Goal: Answer question/provide support: Share knowledge or assist other users

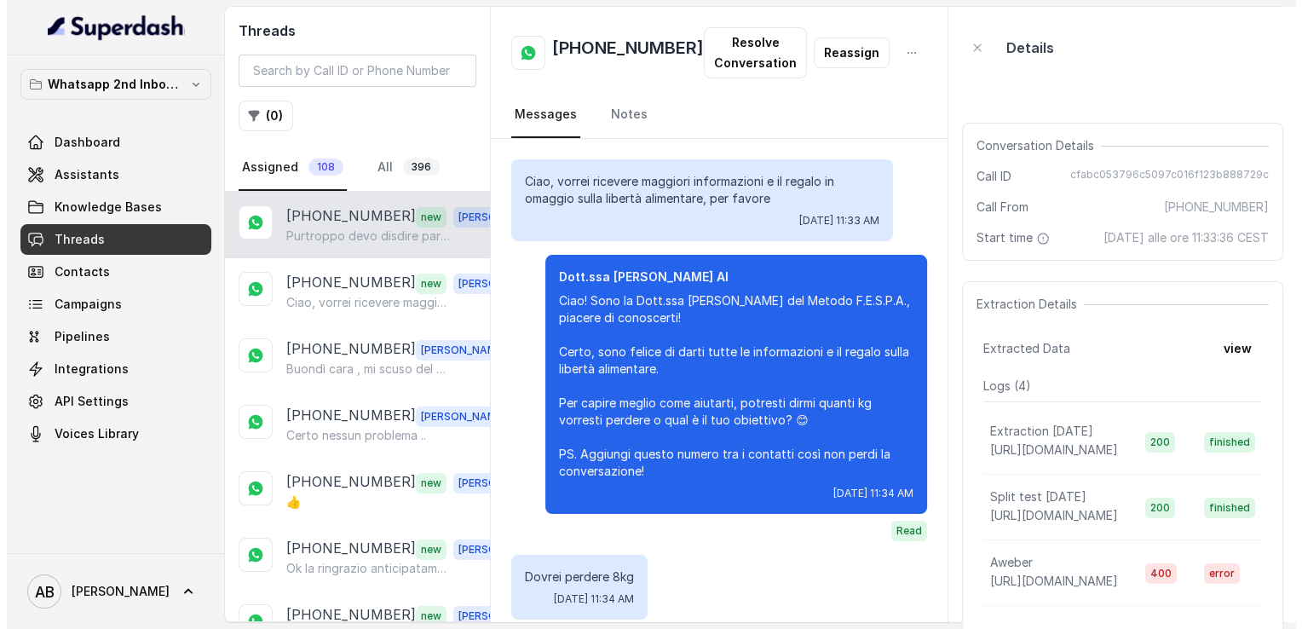
scroll to position [1999, 0]
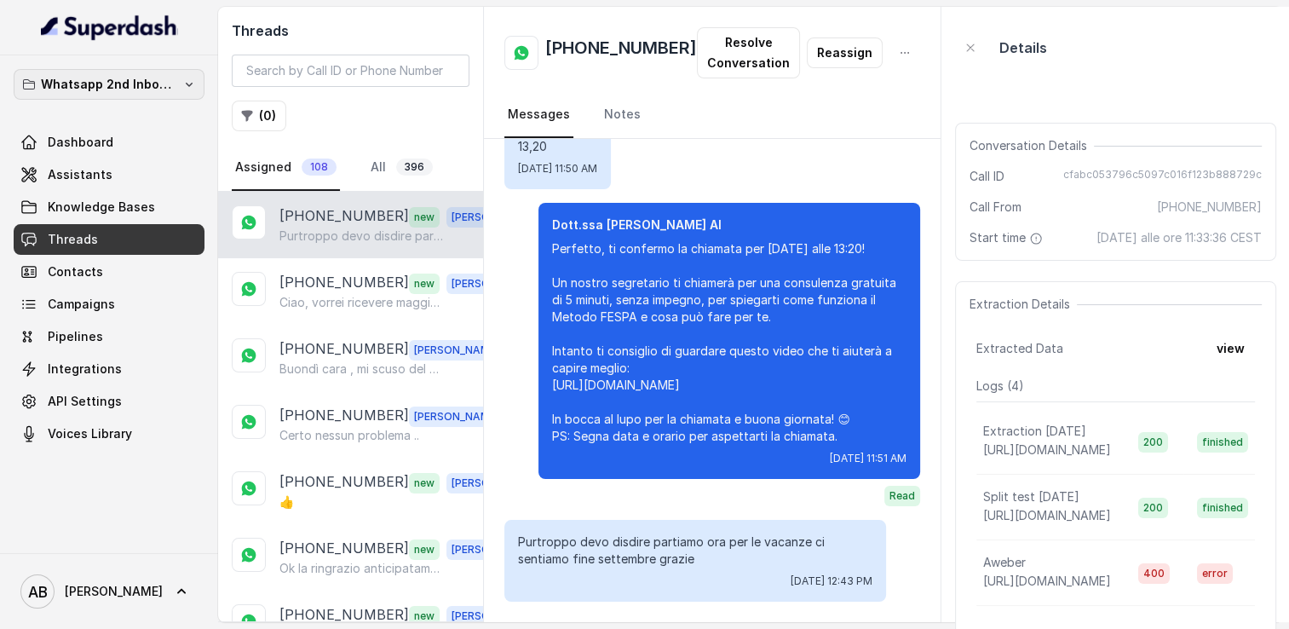
click at [152, 81] on p "Whatsapp 2nd Inbound BM5" at bounding box center [109, 84] width 136 height 20
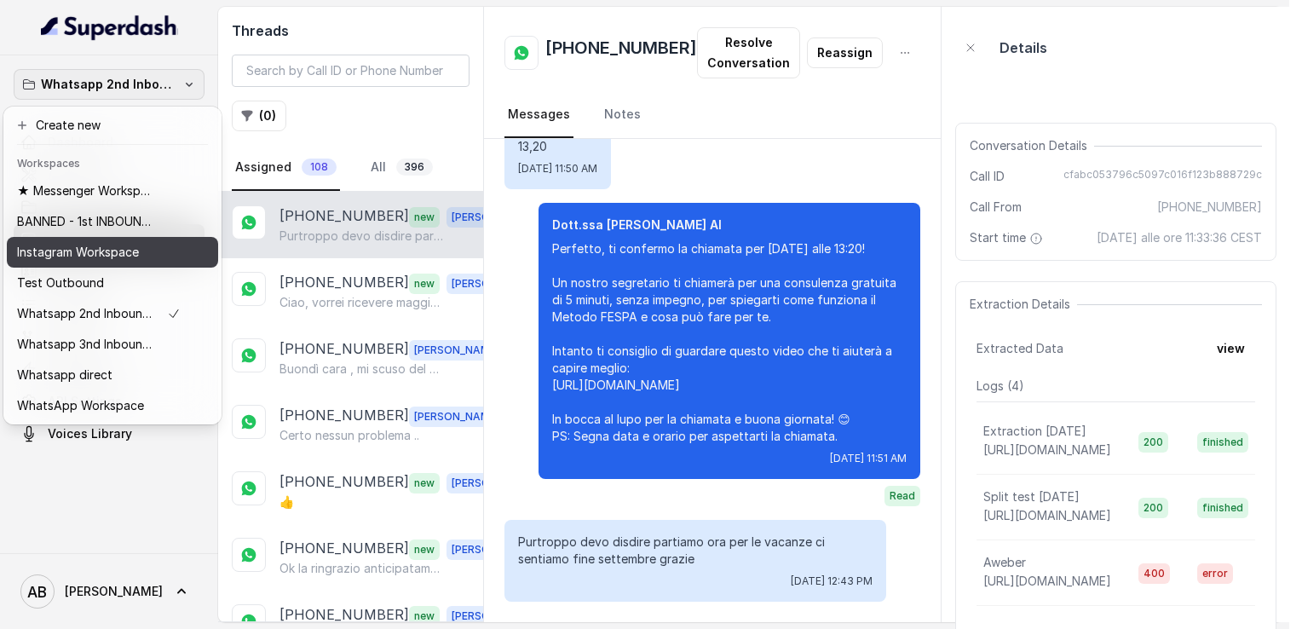
click at [126, 263] on button "Instagram Workspace" at bounding box center [112, 252] width 211 height 31
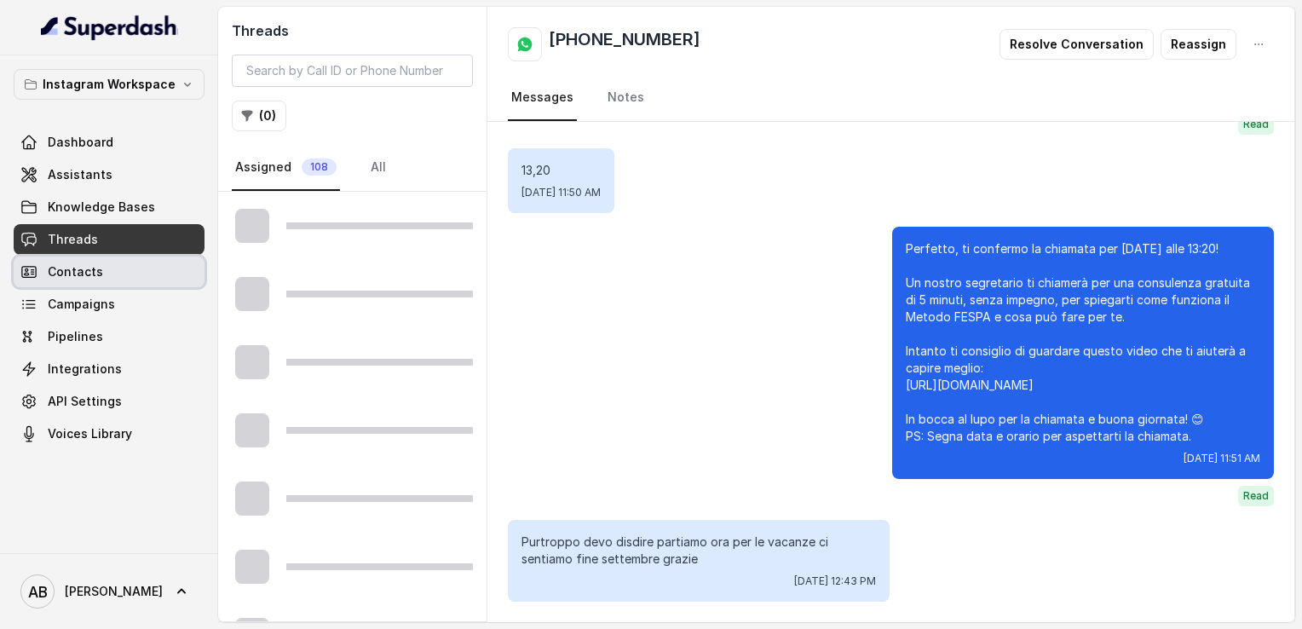
scroll to position [1816, 0]
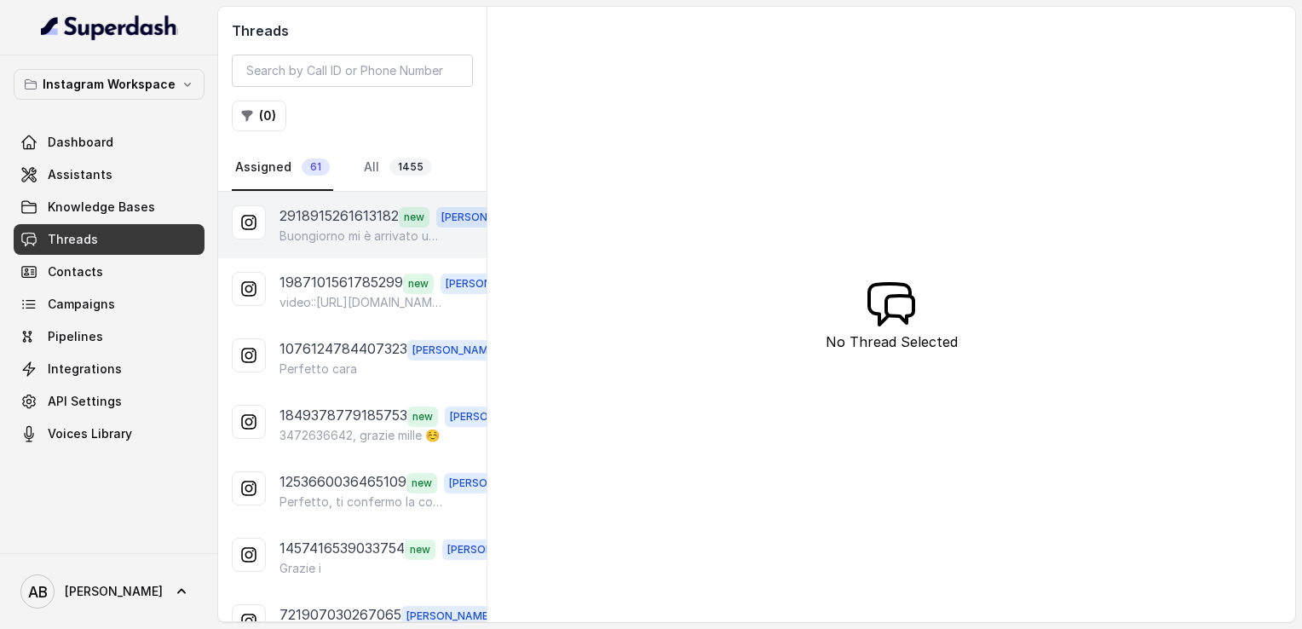
click at [339, 230] on p "Buongiorno mi è arrivato un messaggio sul telefono riguardo l'appuntamento cono…" at bounding box center [361, 235] width 164 height 17
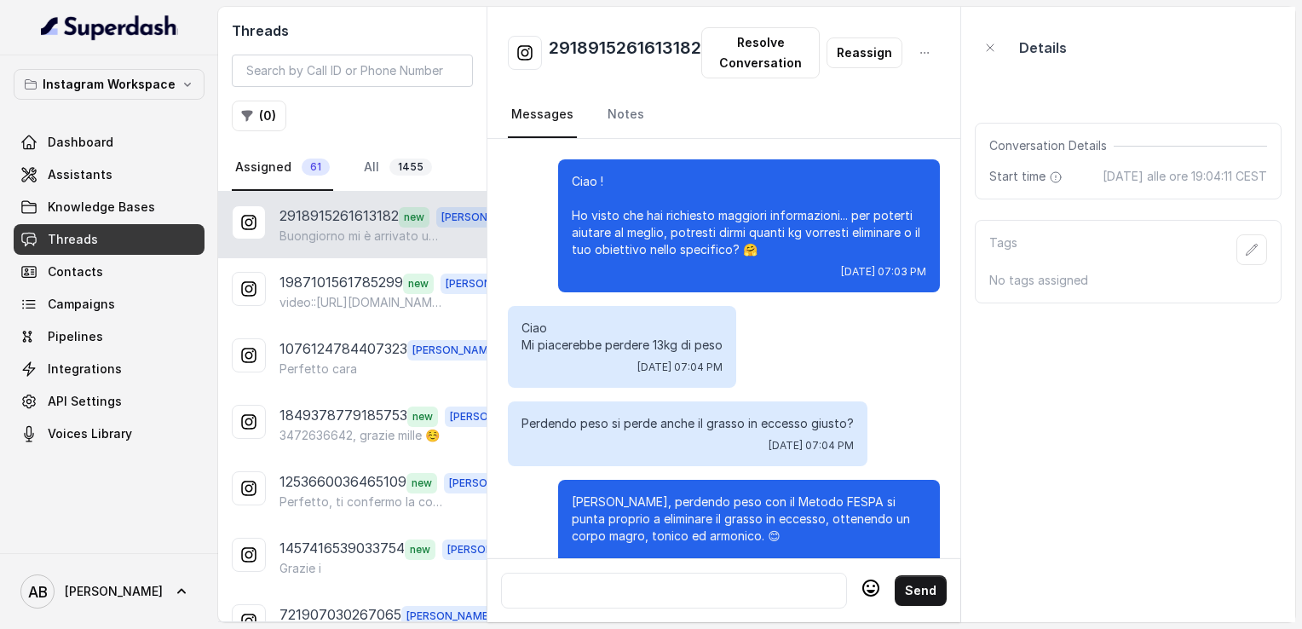
scroll to position [1782, 0]
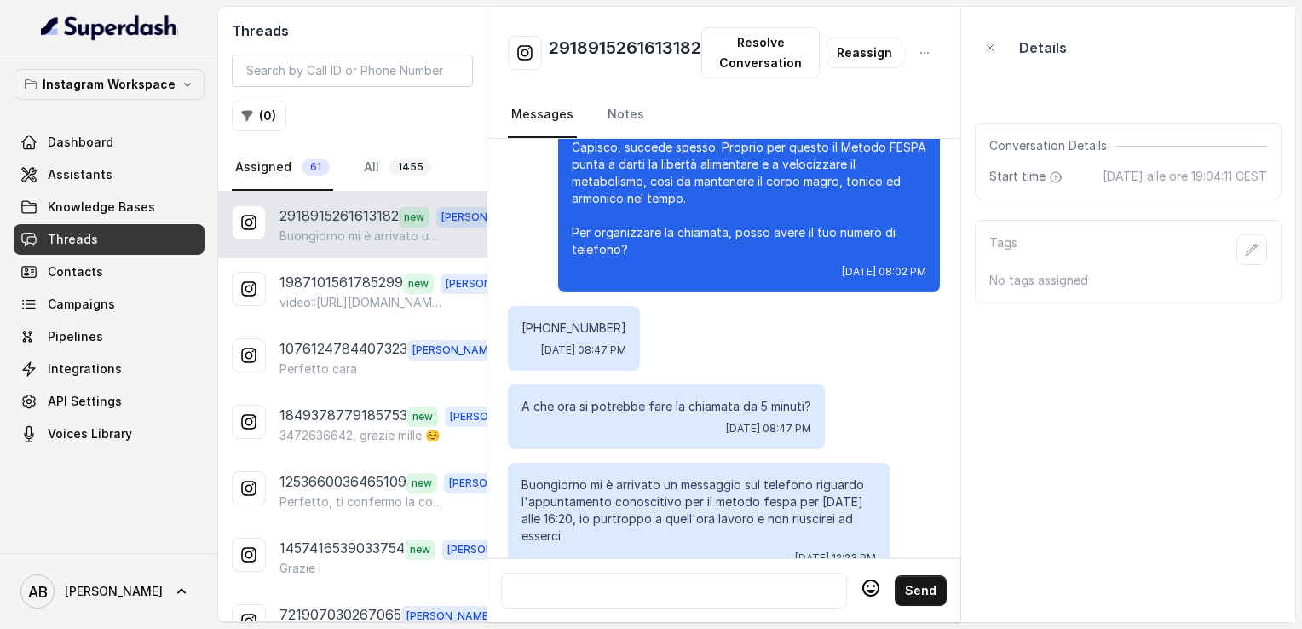
click at [704, 580] on div at bounding box center [674, 590] width 331 height 20
click at [699, 580] on div at bounding box center [674, 590] width 331 height 20
drag, startPoint x: 522, startPoint y: 290, endPoint x: 598, endPoint y: 296, distance: 76.1
click at [598, 319] on p "[PHONE_NUMBER]" at bounding box center [573, 327] width 105 height 17
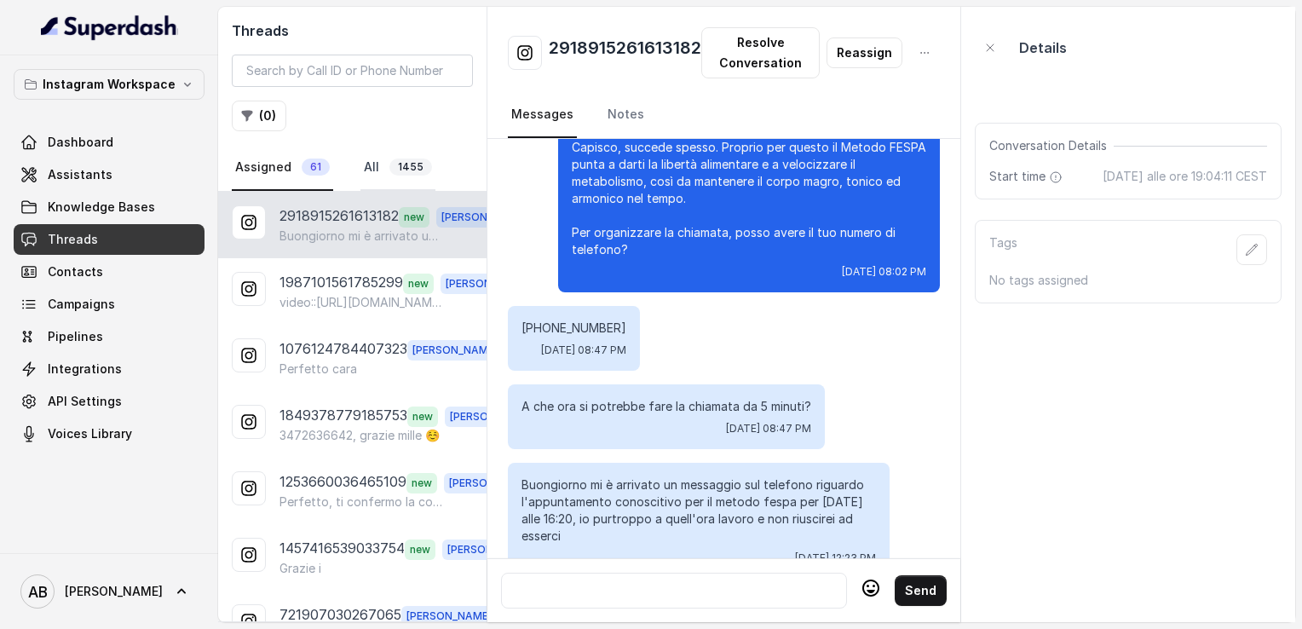
click at [372, 173] on link "All 1455" at bounding box center [397, 168] width 75 height 46
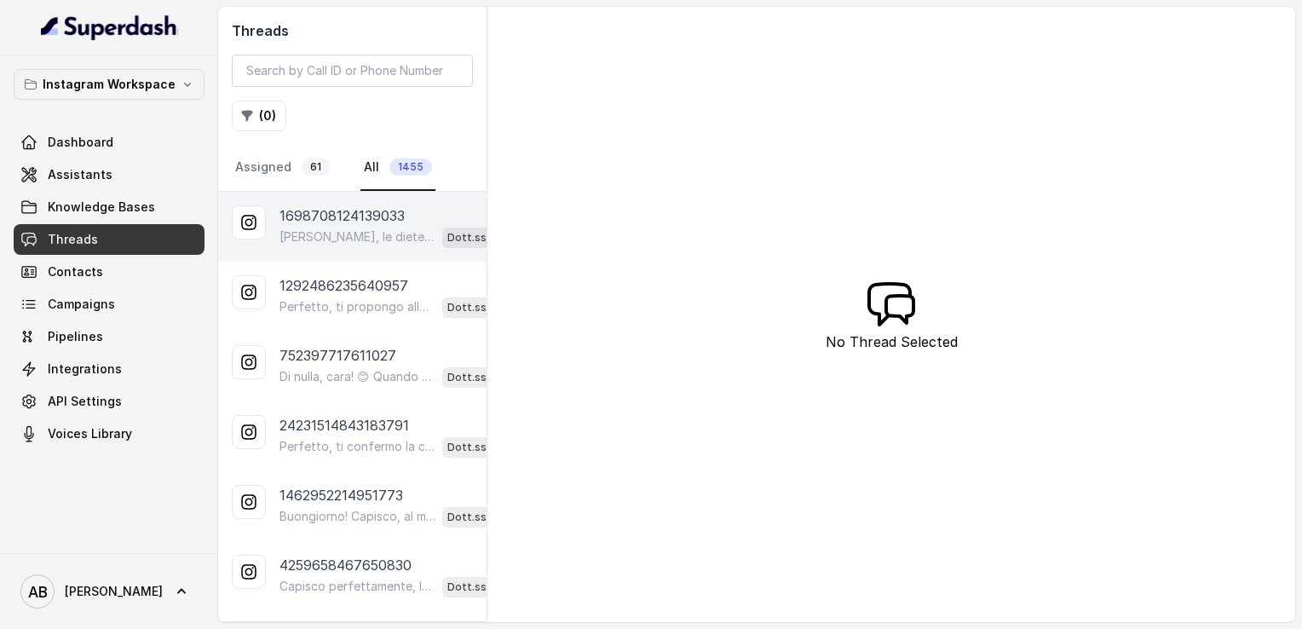
click at [344, 233] on p "[PERSON_NAME], le diete troppo restrittive non funzionano a lungo termine. Con …" at bounding box center [357, 236] width 156 height 17
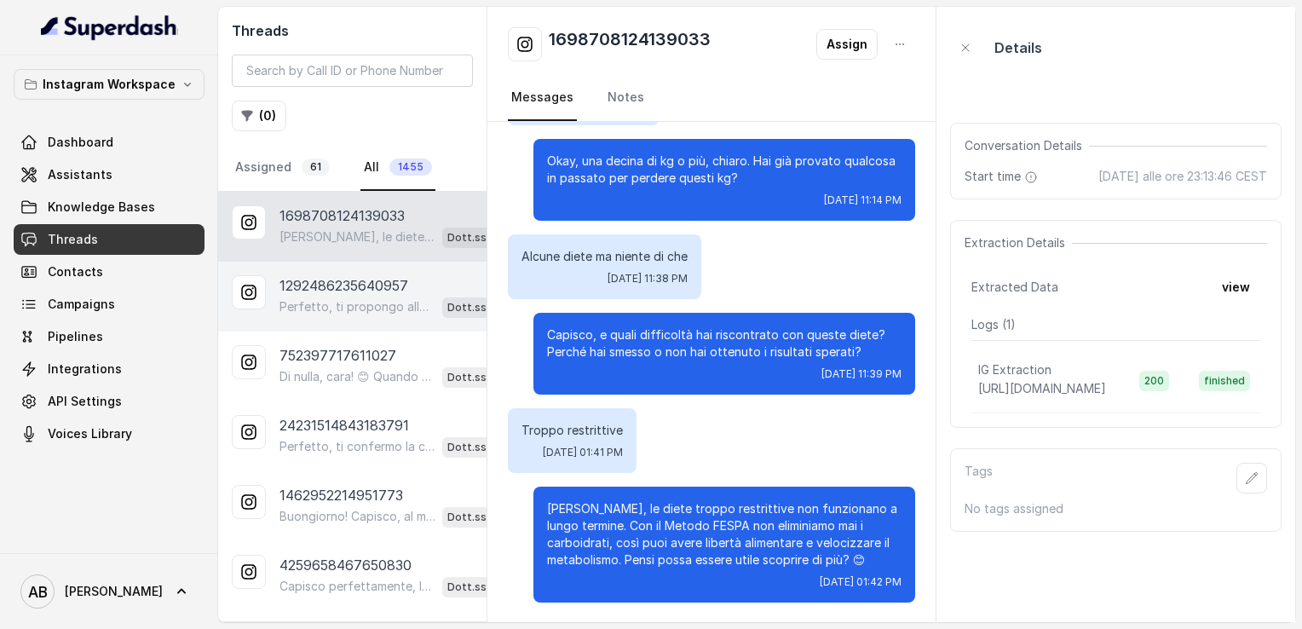
click at [358, 283] on p "1292486235640957" at bounding box center [343, 285] width 129 height 20
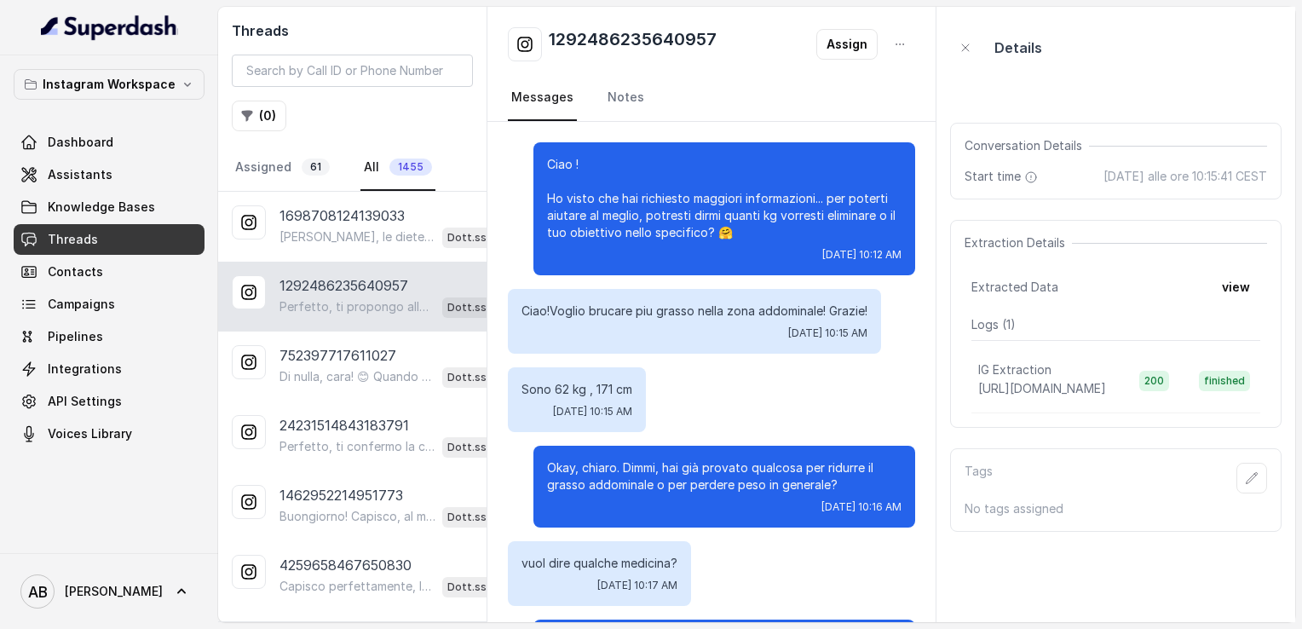
scroll to position [1346, 0]
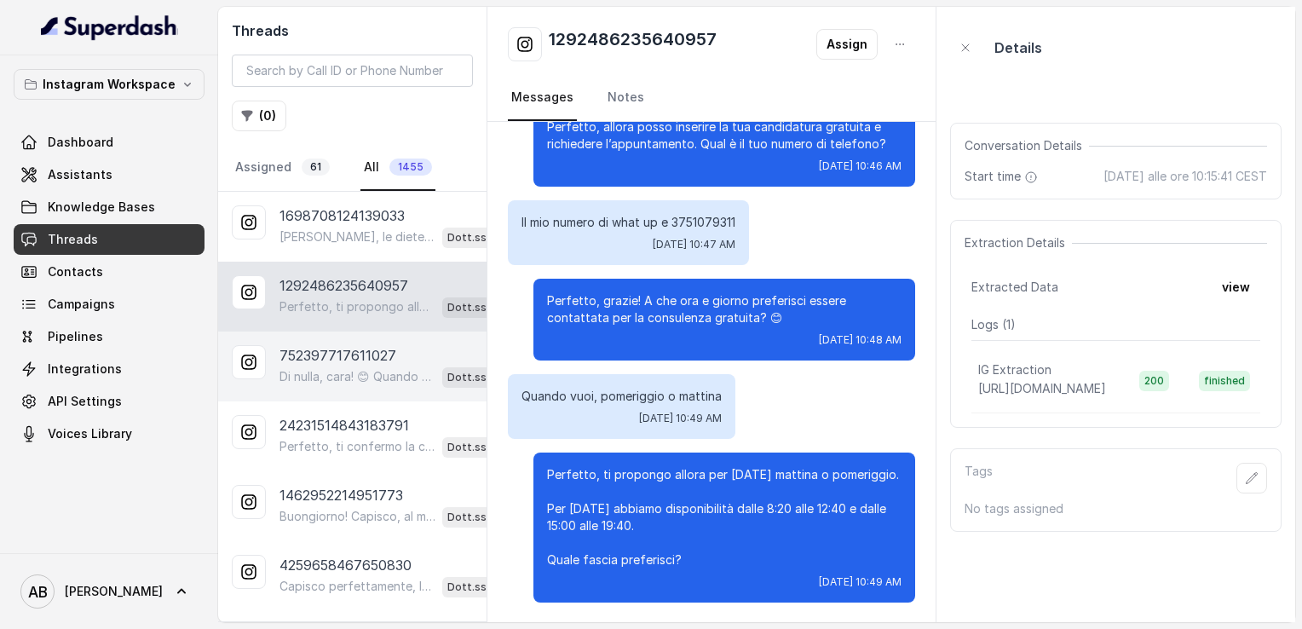
click at [356, 372] on p "Di nulla, cara! 😊 Quando vorrai, sarò qui per aiutarti a raggiungere la libertà…" at bounding box center [357, 376] width 156 height 17
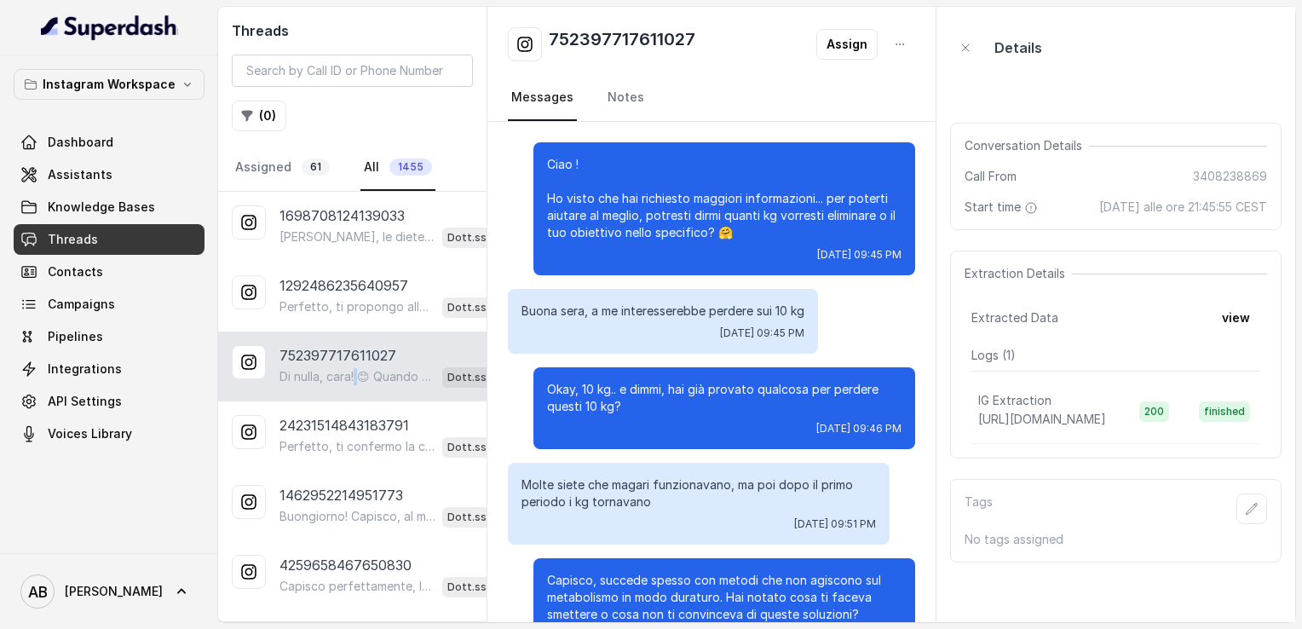
scroll to position [2058, 0]
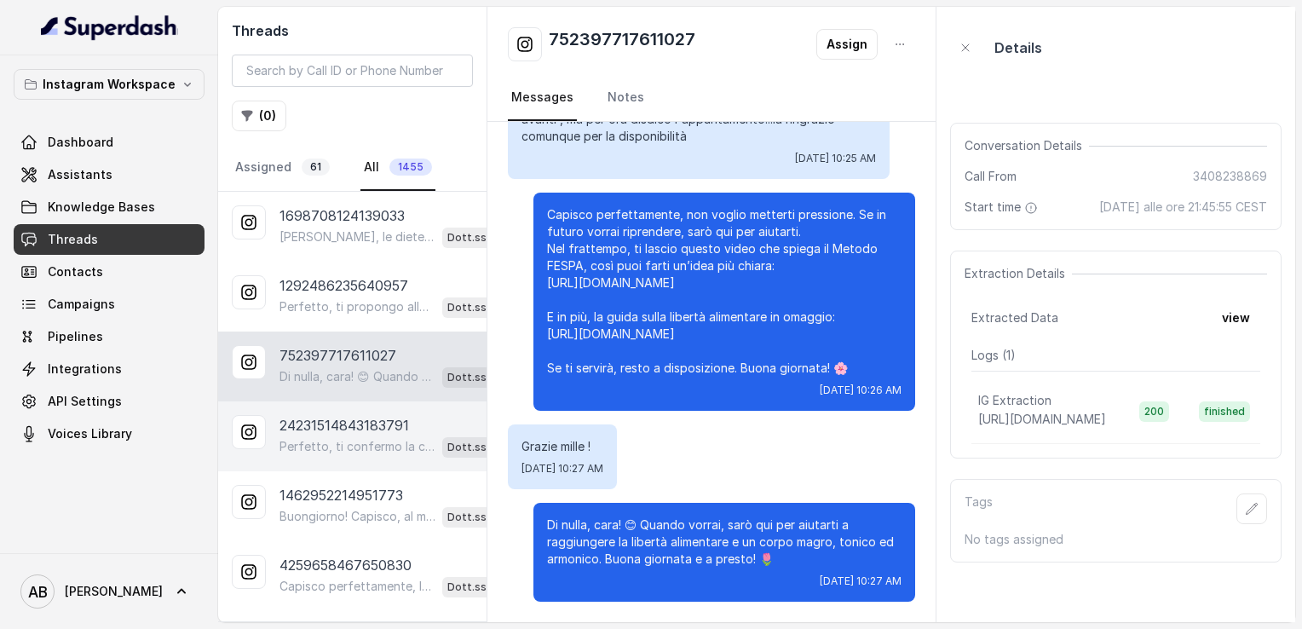
click at [378, 428] on p "24231514843183791" at bounding box center [343, 425] width 129 height 20
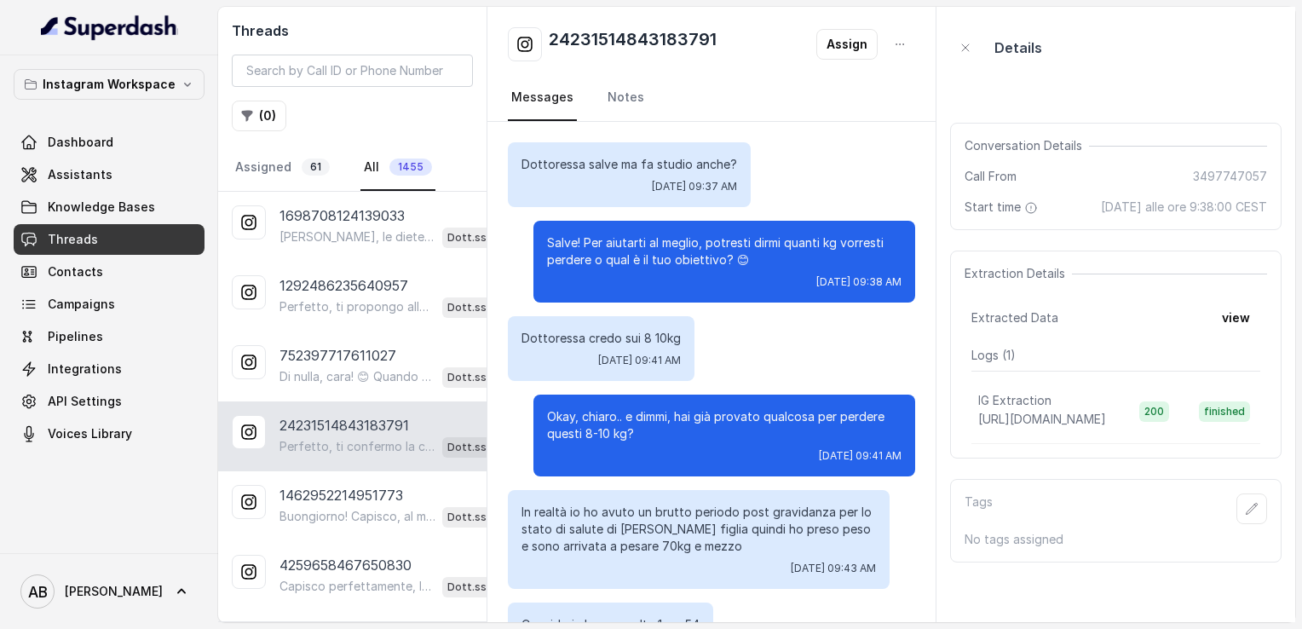
scroll to position [2027, 0]
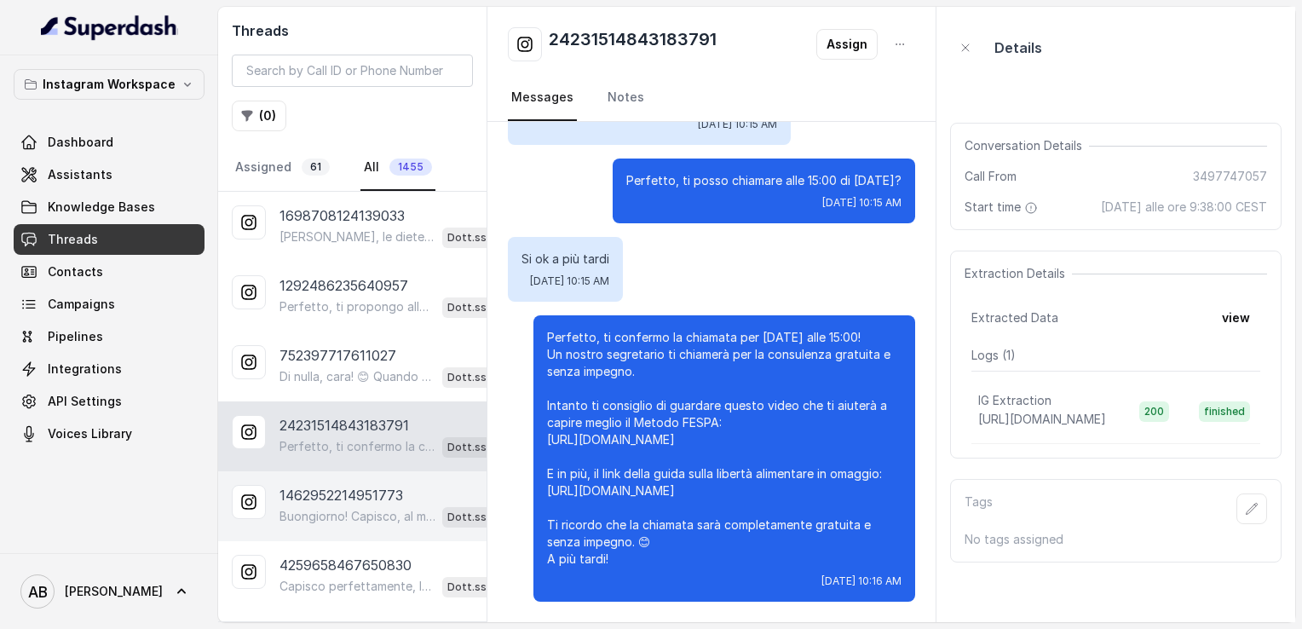
click at [366, 486] on p "1462952214951773" at bounding box center [341, 495] width 124 height 20
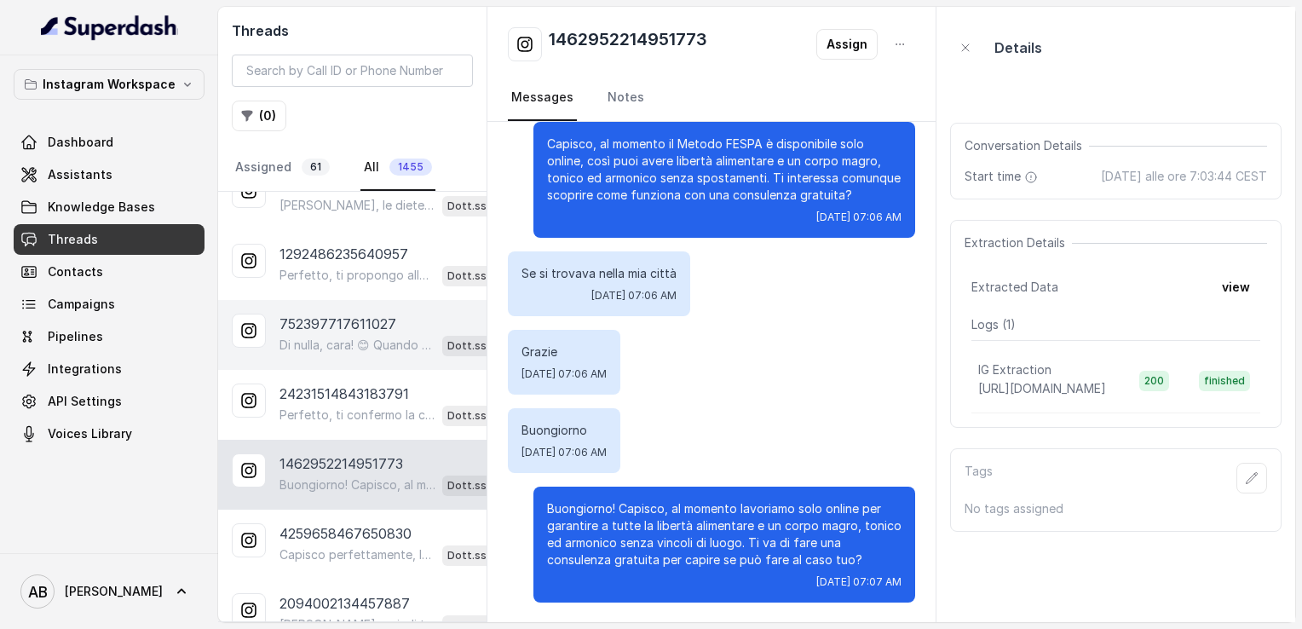
scroll to position [85, 0]
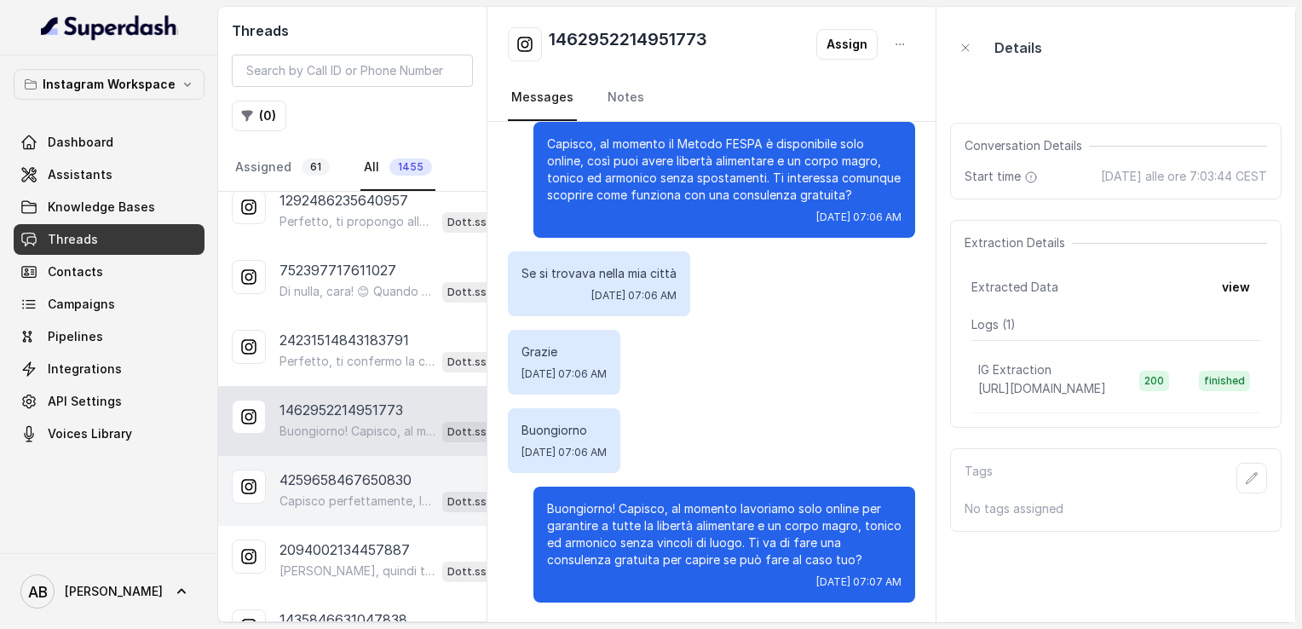
click at [354, 473] on p "4259658467650830" at bounding box center [345, 479] width 132 height 20
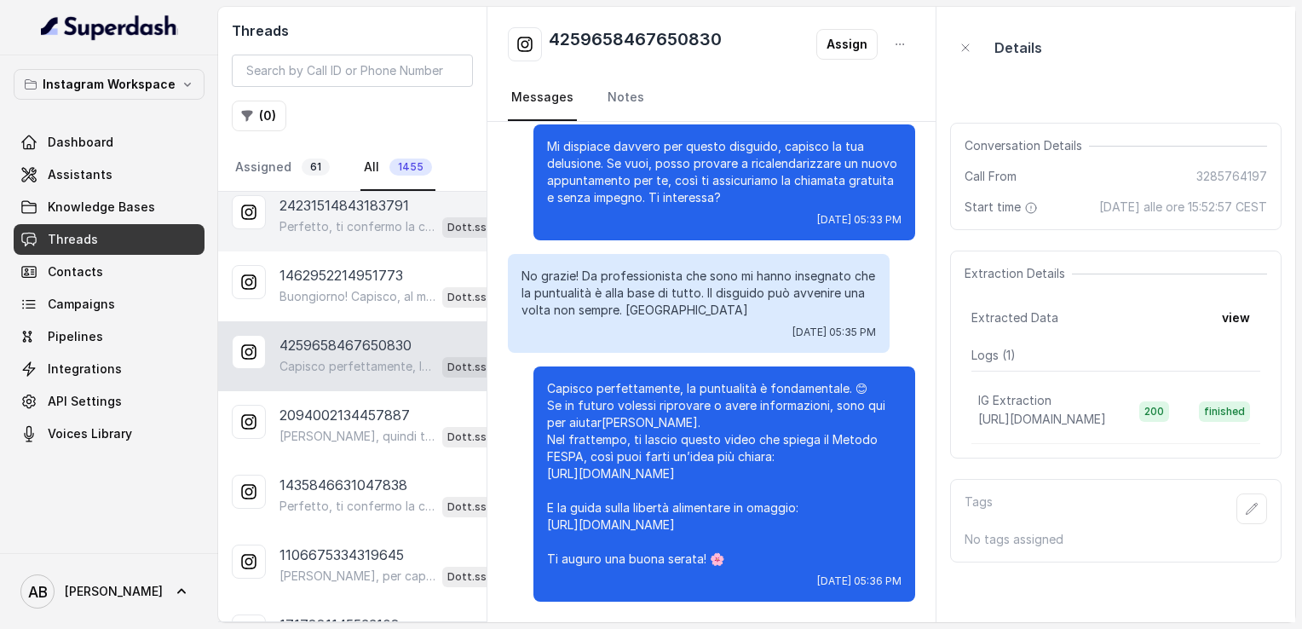
scroll to position [256, 0]
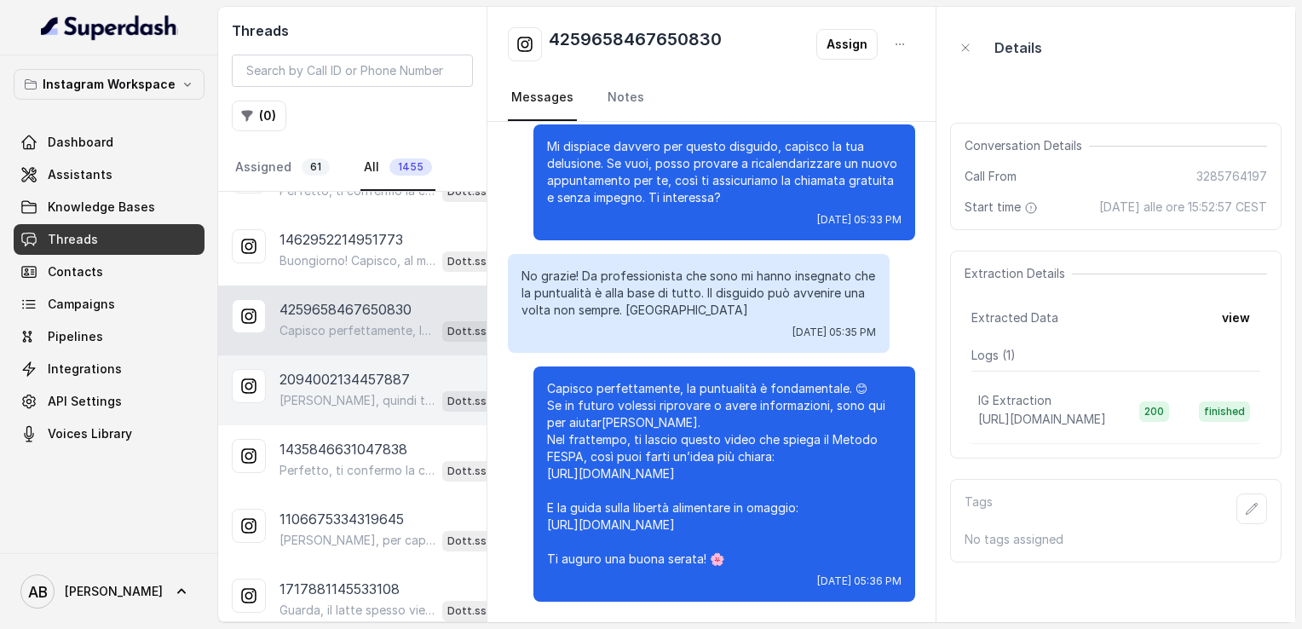
click at [350, 392] on p "[PERSON_NAME], quindi ti interessa proprio il Metodo FESPA. 😊 Ti ricordo che il…" at bounding box center [357, 400] width 156 height 17
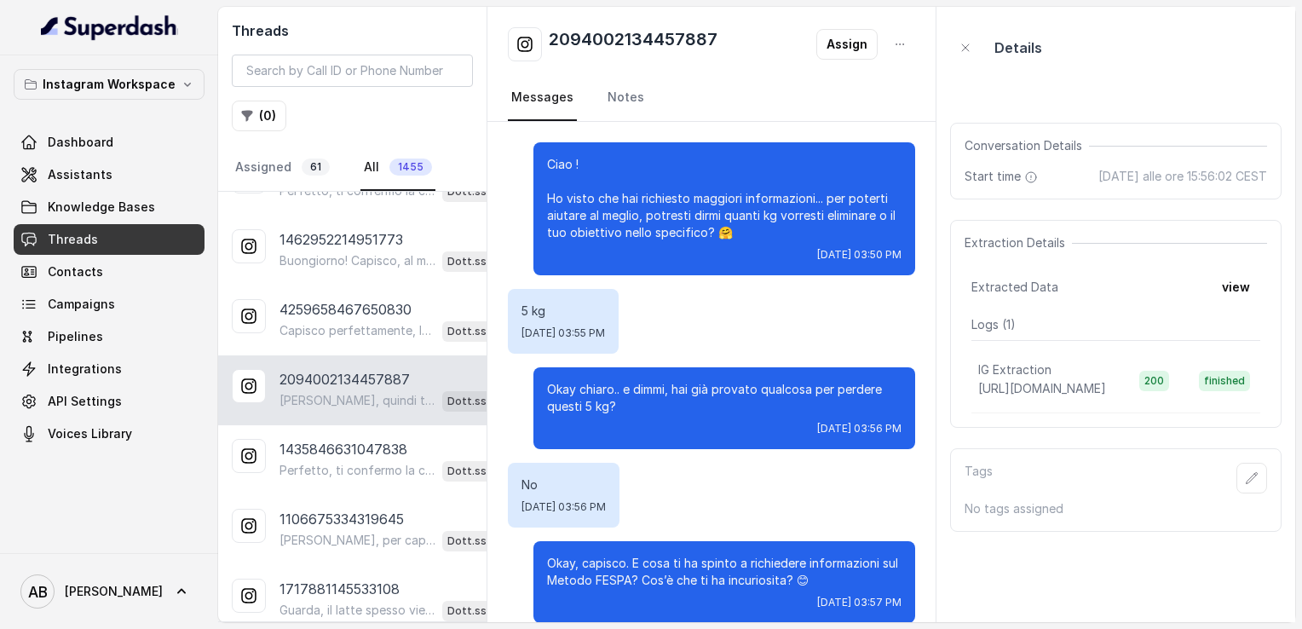
scroll to position [313, 0]
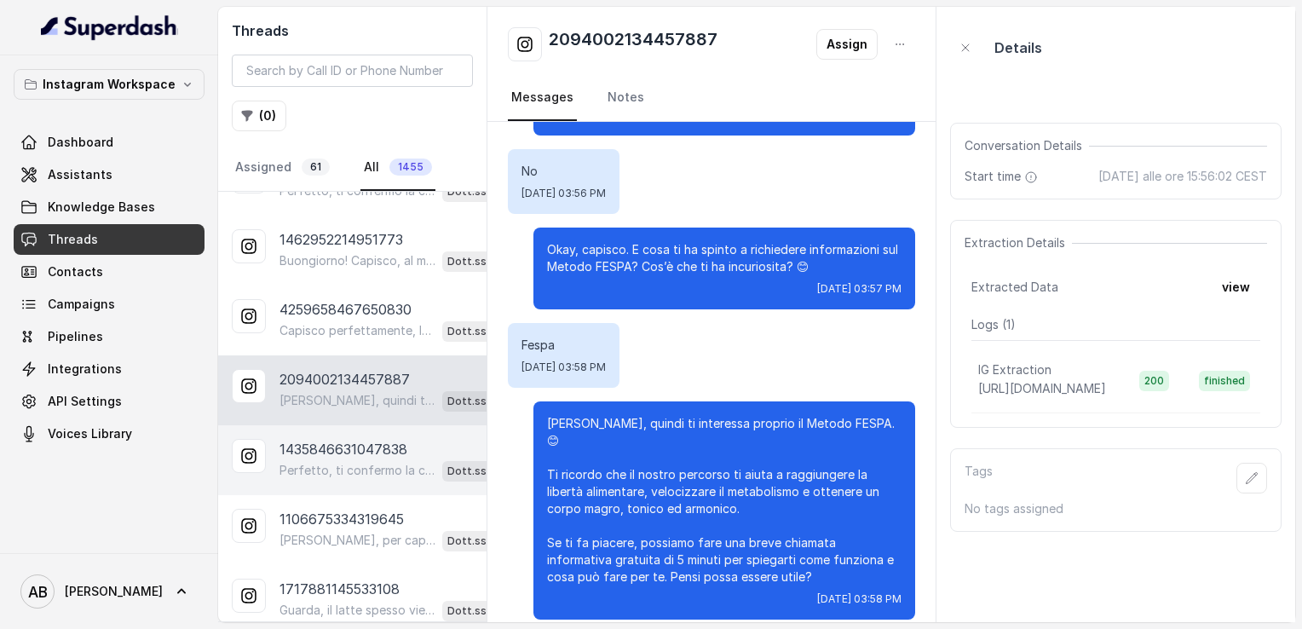
click at [337, 459] on div "Perfetto, ti confermo la chiamata per [DATE] alle 16:20! Un nostro segretario t…" at bounding box center [399, 470] width 241 height 22
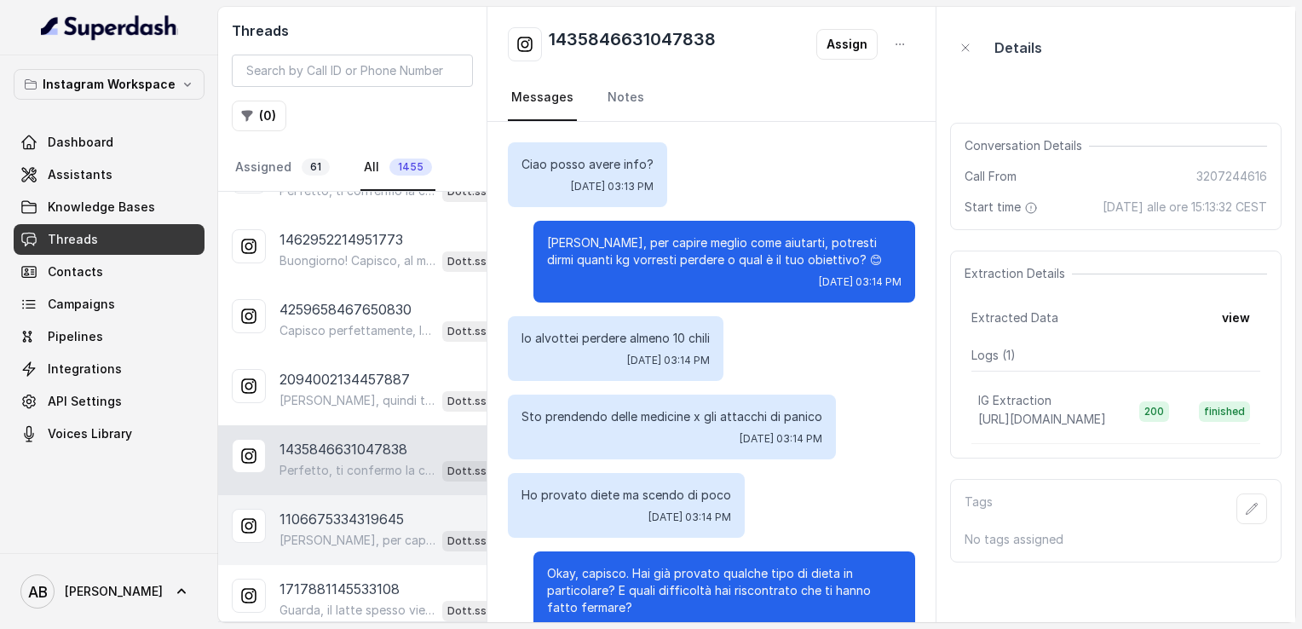
scroll to position [1234, 0]
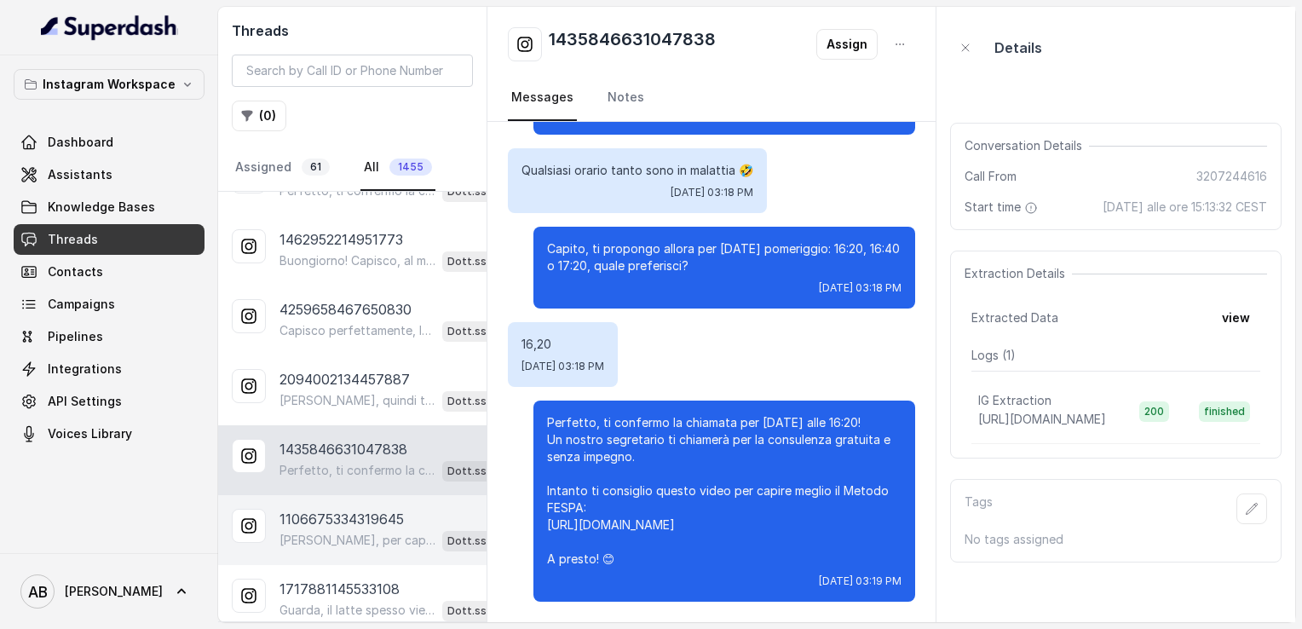
click at [339, 532] on p "[PERSON_NAME], per capire meglio come aiutarti, potresti dirmi quanti kg vorres…" at bounding box center [357, 540] width 156 height 17
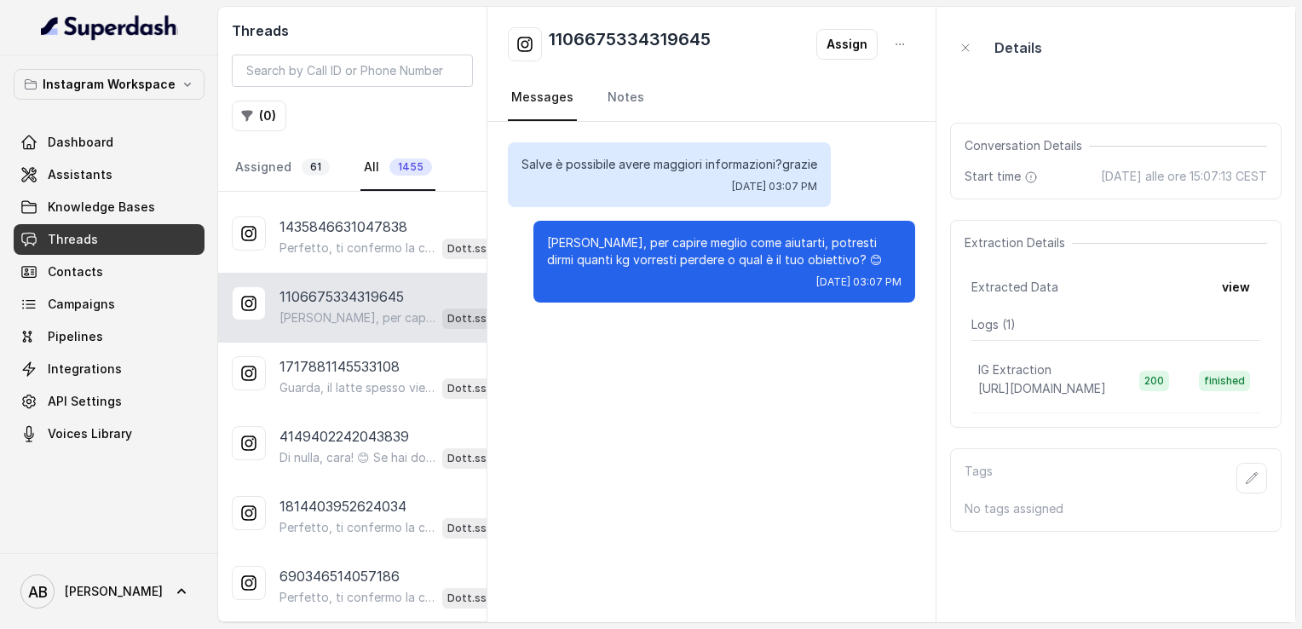
scroll to position [511, 0]
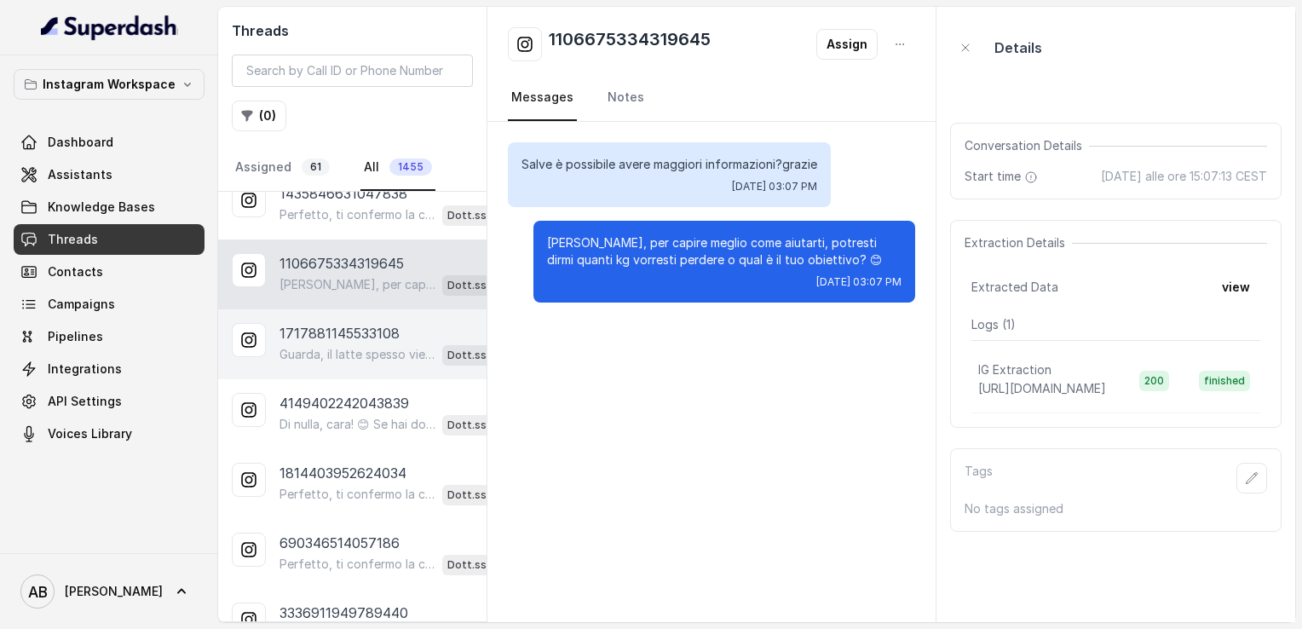
click at [346, 323] on p "1717881145533108" at bounding box center [339, 333] width 120 height 20
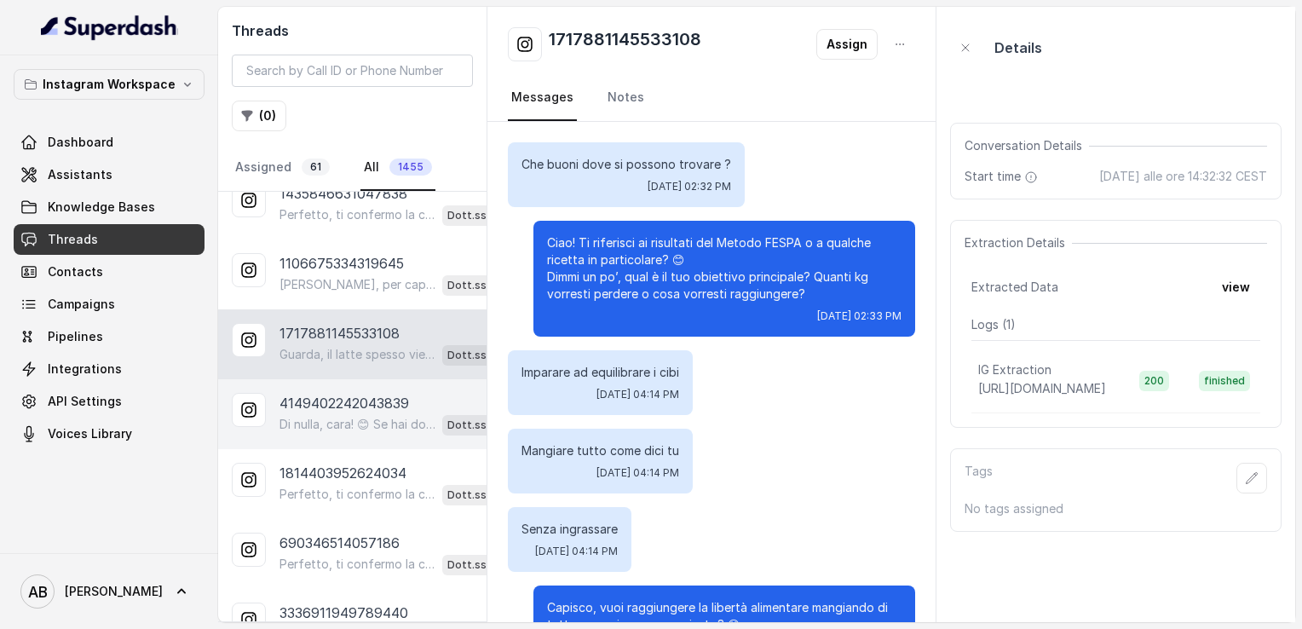
scroll to position [1431, 0]
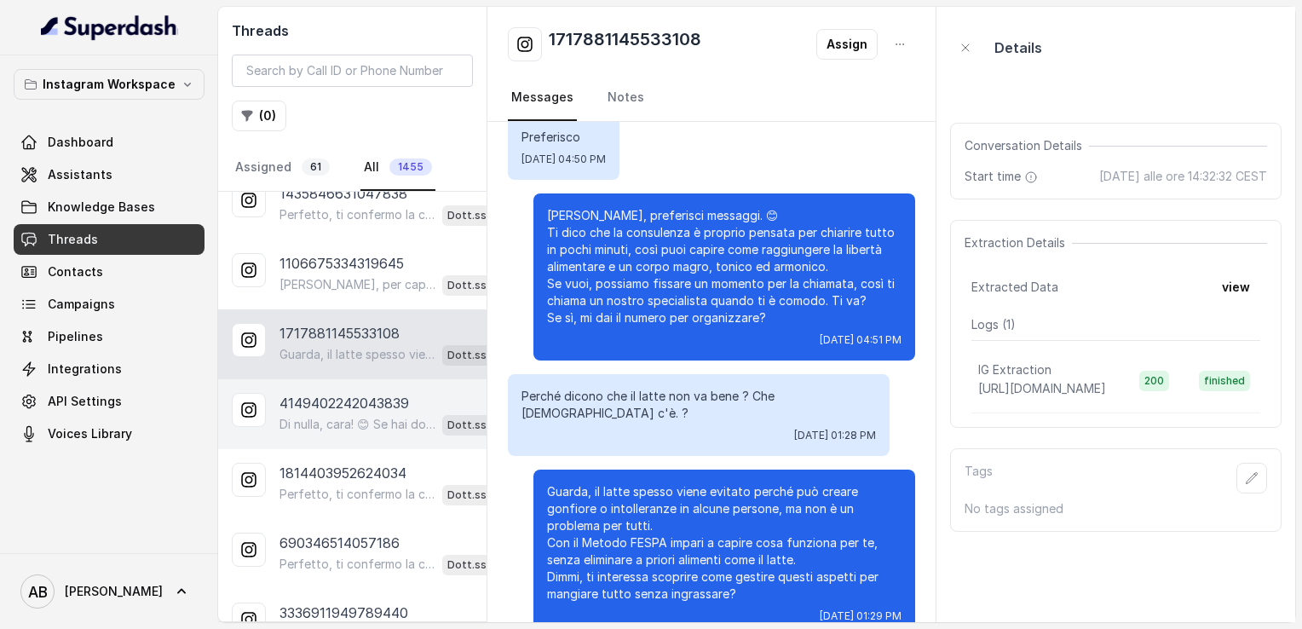
click at [358, 397] on p "4149402242043839" at bounding box center [343, 403] width 129 height 20
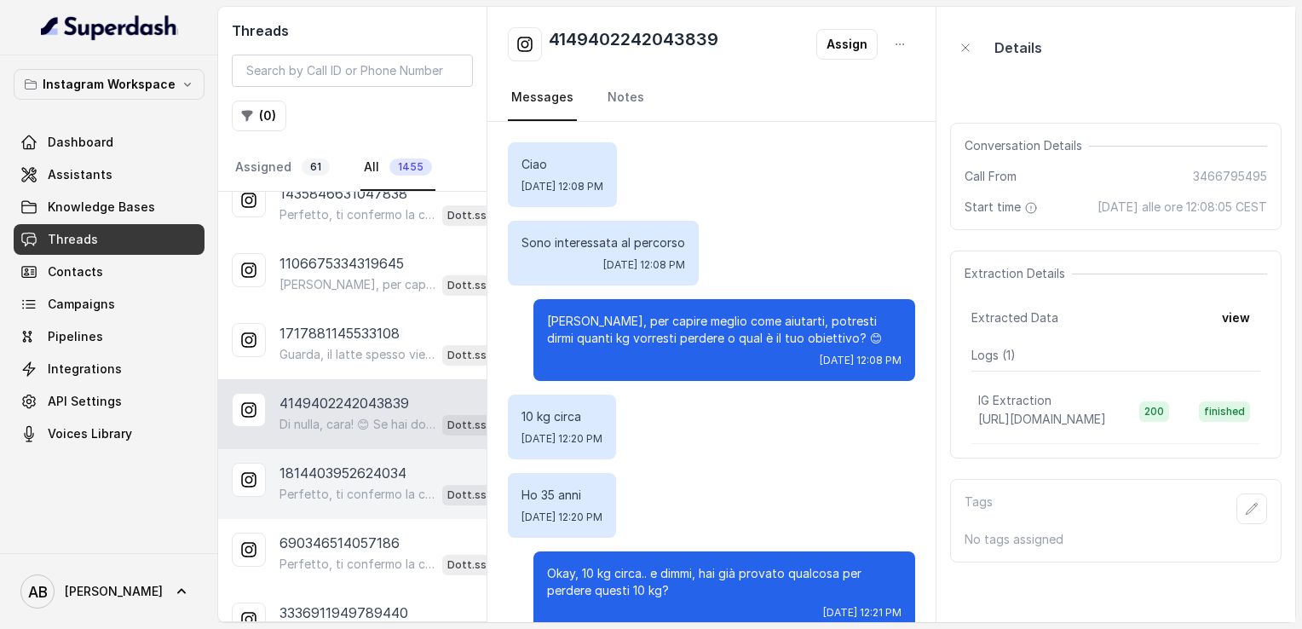
scroll to position [2883, 0]
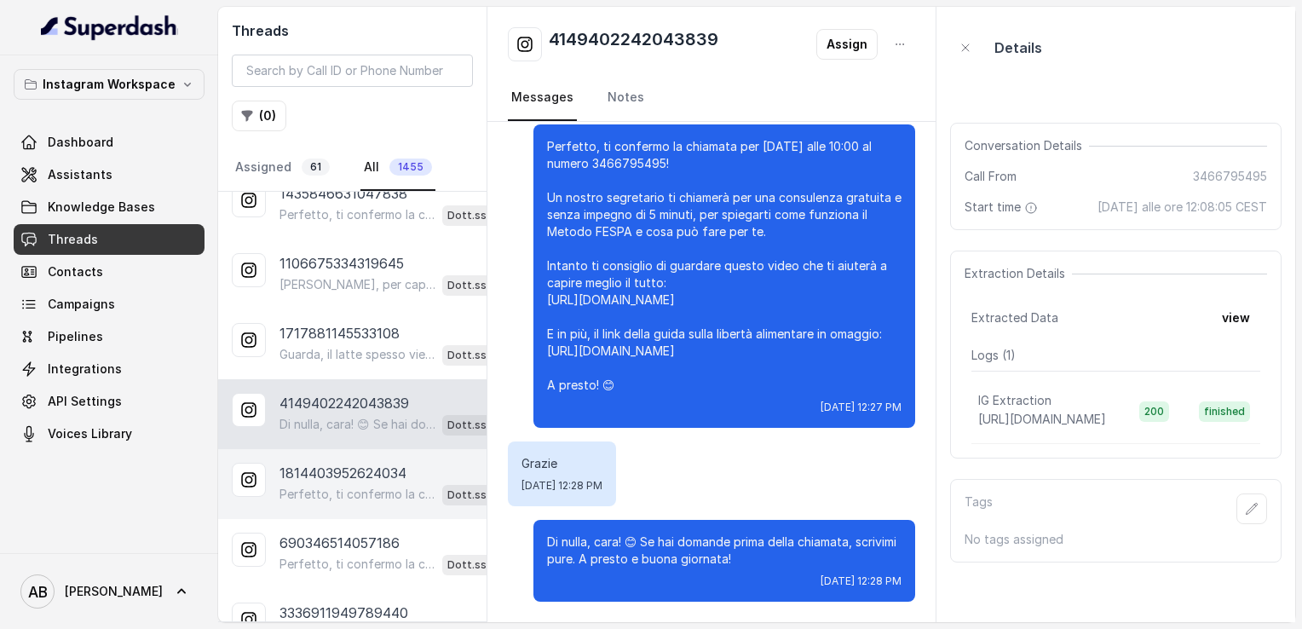
click at [365, 486] on p "Perfetto, ti confermo la chiamata per [DATE] alle 11:00! Un nostro segretario t…" at bounding box center [357, 494] width 156 height 17
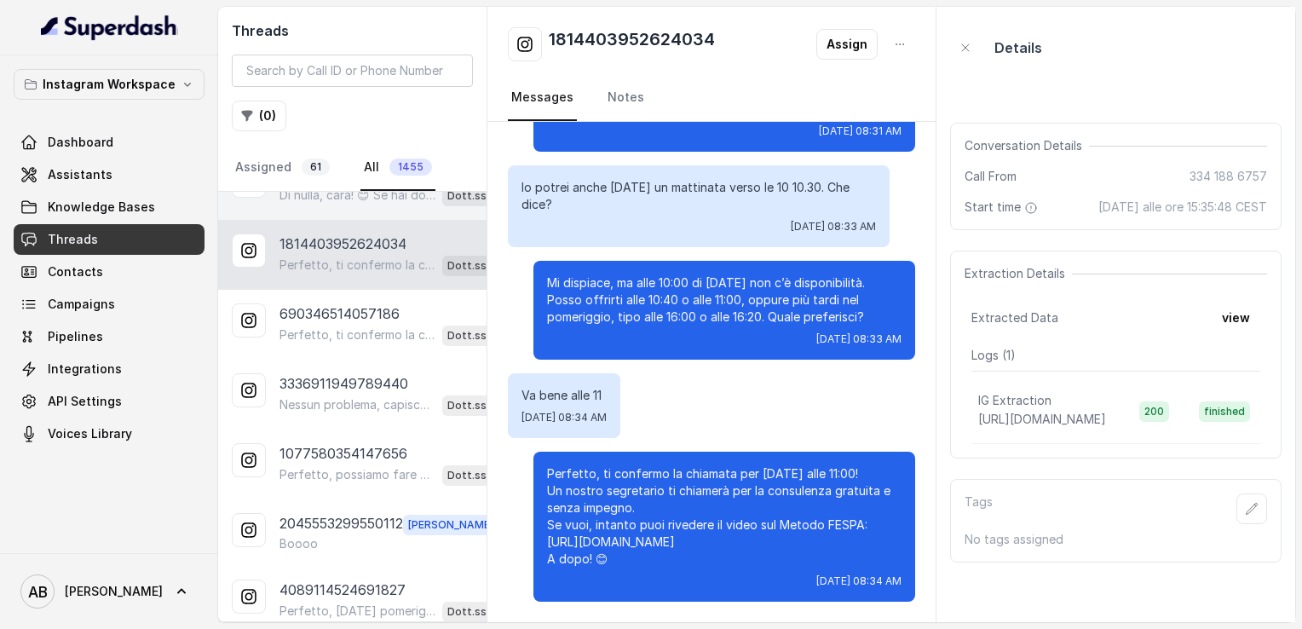
scroll to position [767, 0]
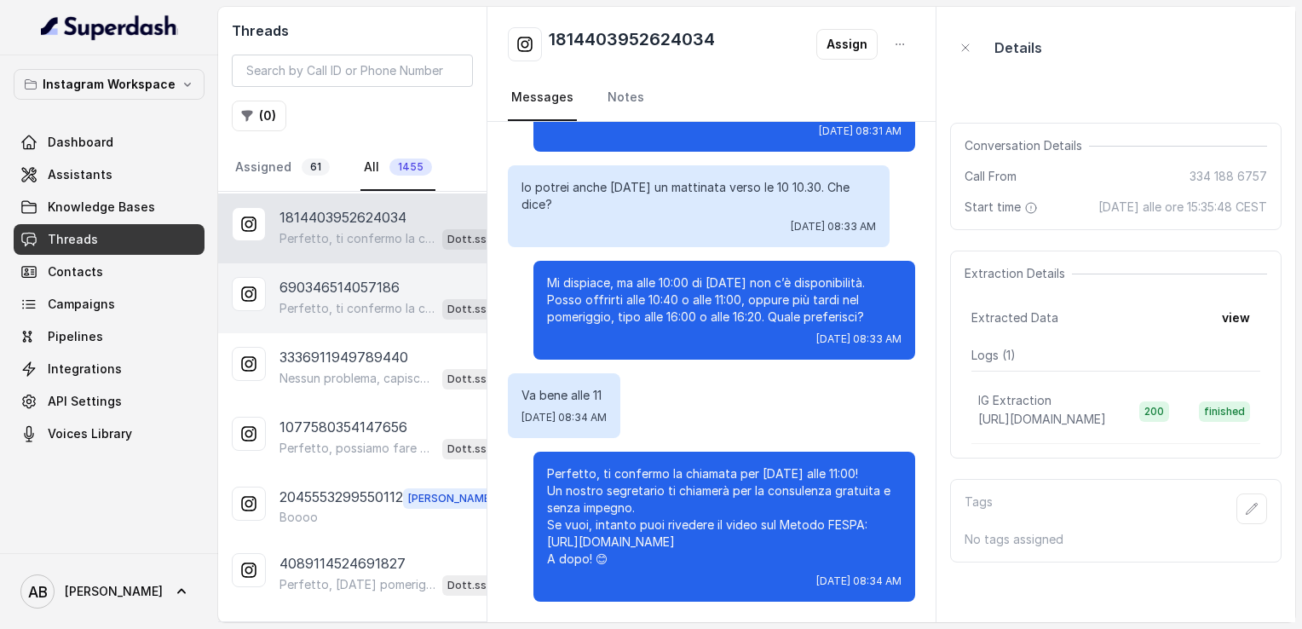
click at [340, 278] on p "690346514057186" at bounding box center [339, 287] width 120 height 20
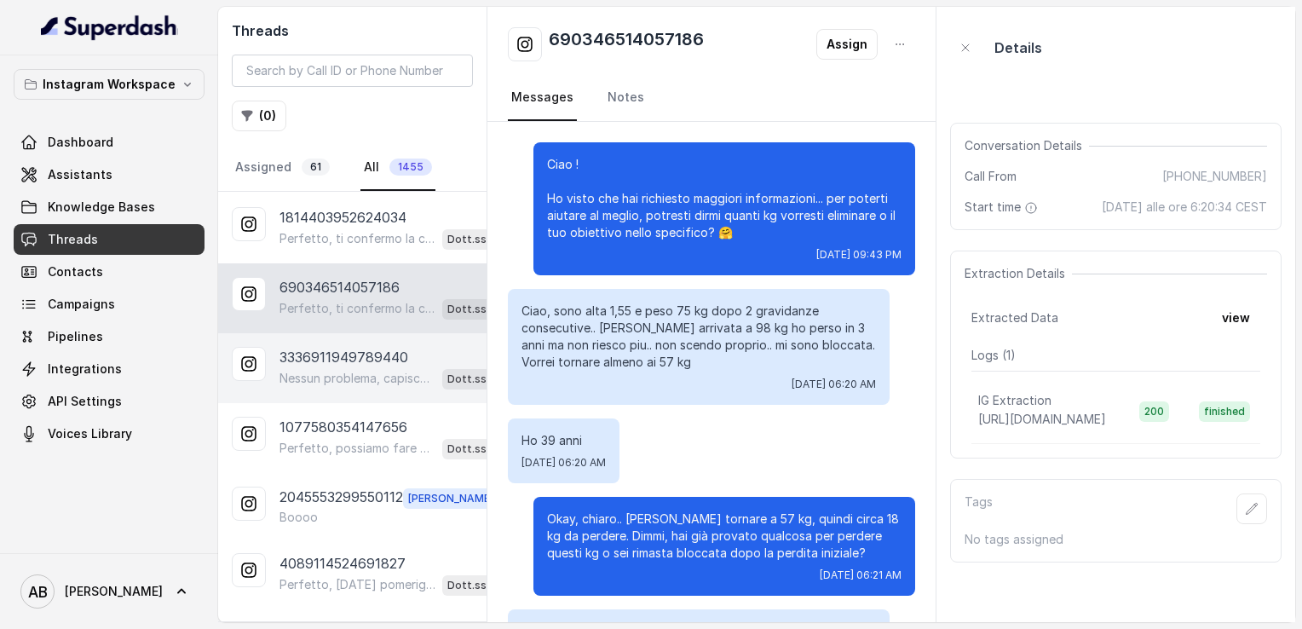
scroll to position [1806, 0]
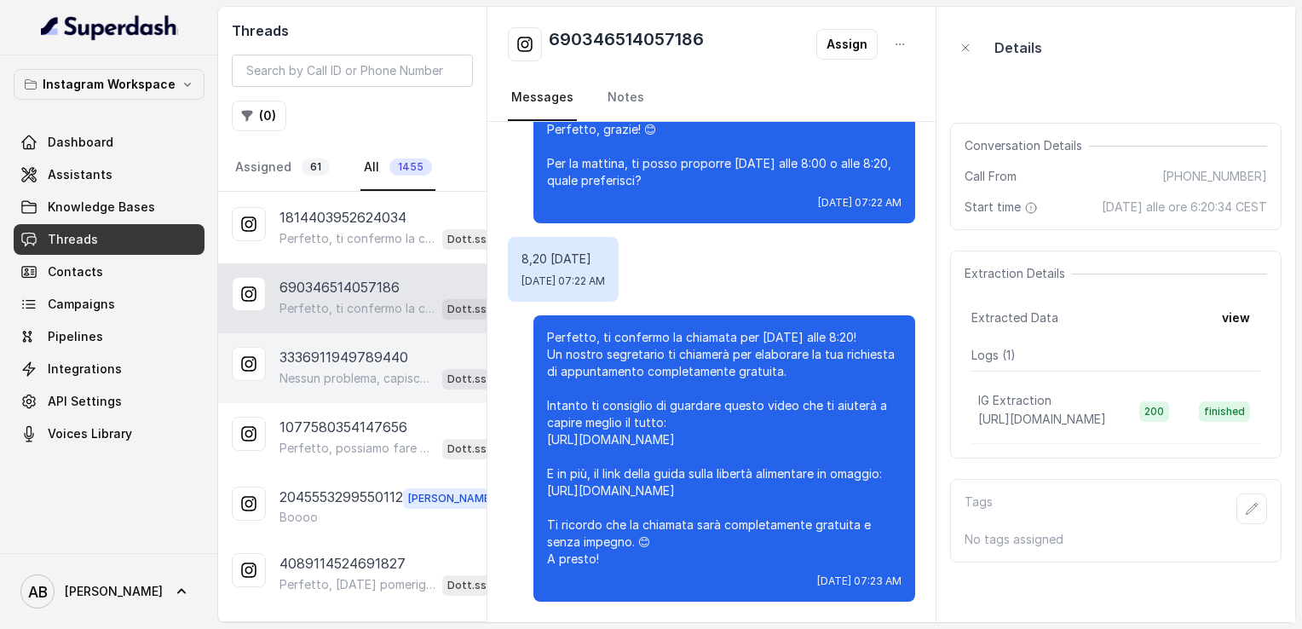
click at [341, 370] on p "Nessun problema, capisco perfettamente. 😊 Quando ti sarà più comodo, sarò qui p…" at bounding box center [357, 378] width 156 height 17
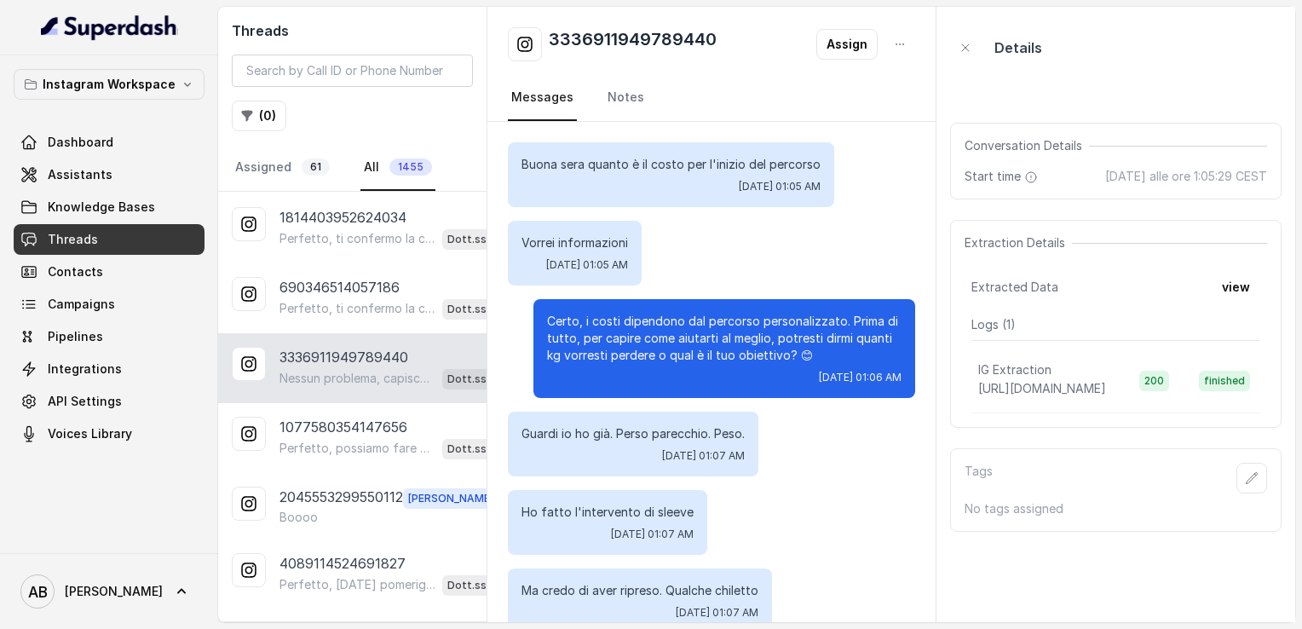
scroll to position [2351, 0]
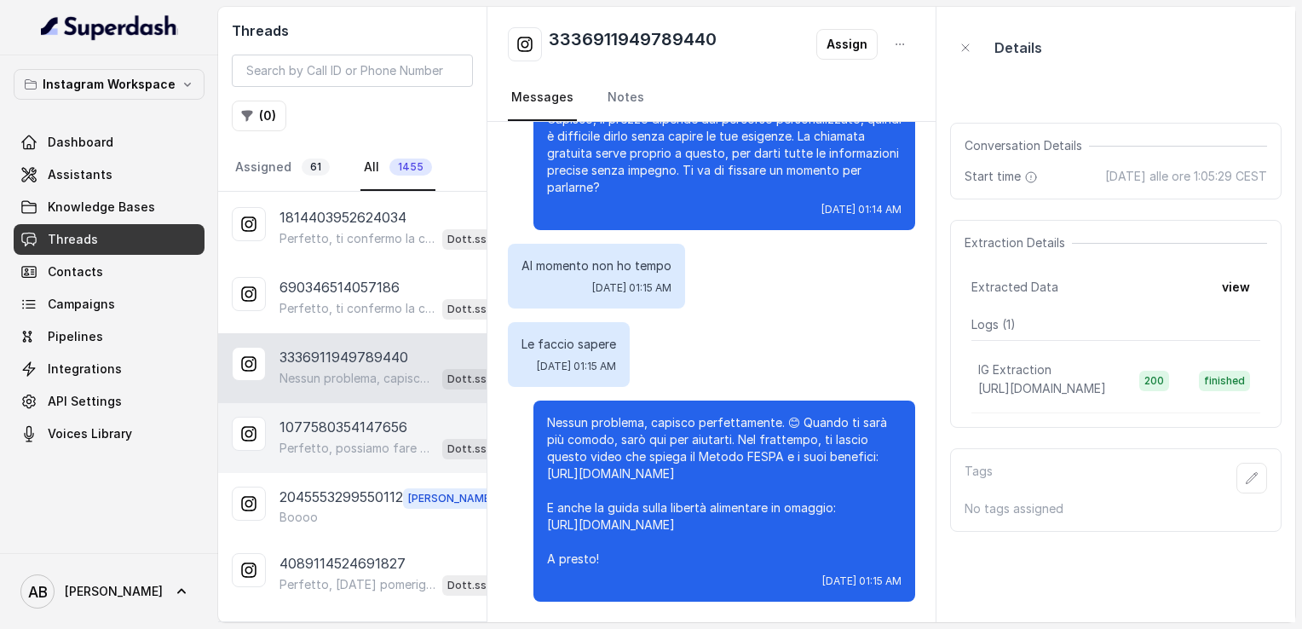
click at [354, 440] on p "Perfetto, possiamo fare una breve chiamata informativa di 5 minuti, gratuita e …" at bounding box center [357, 448] width 156 height 17
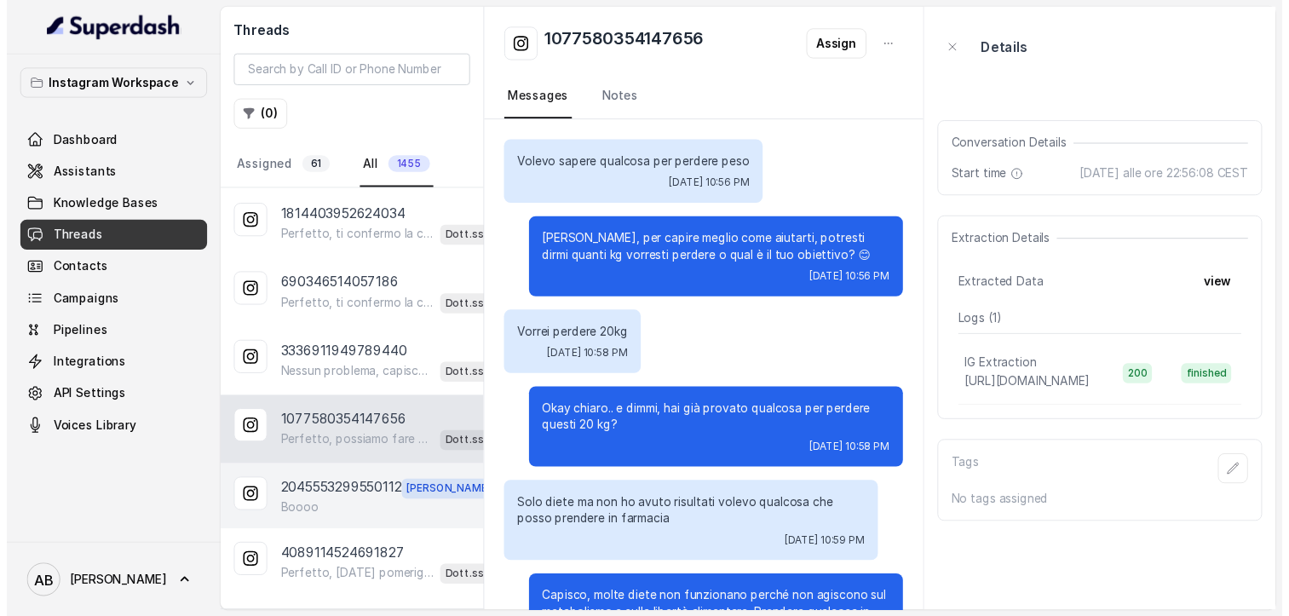
scroll to position [307, 0]
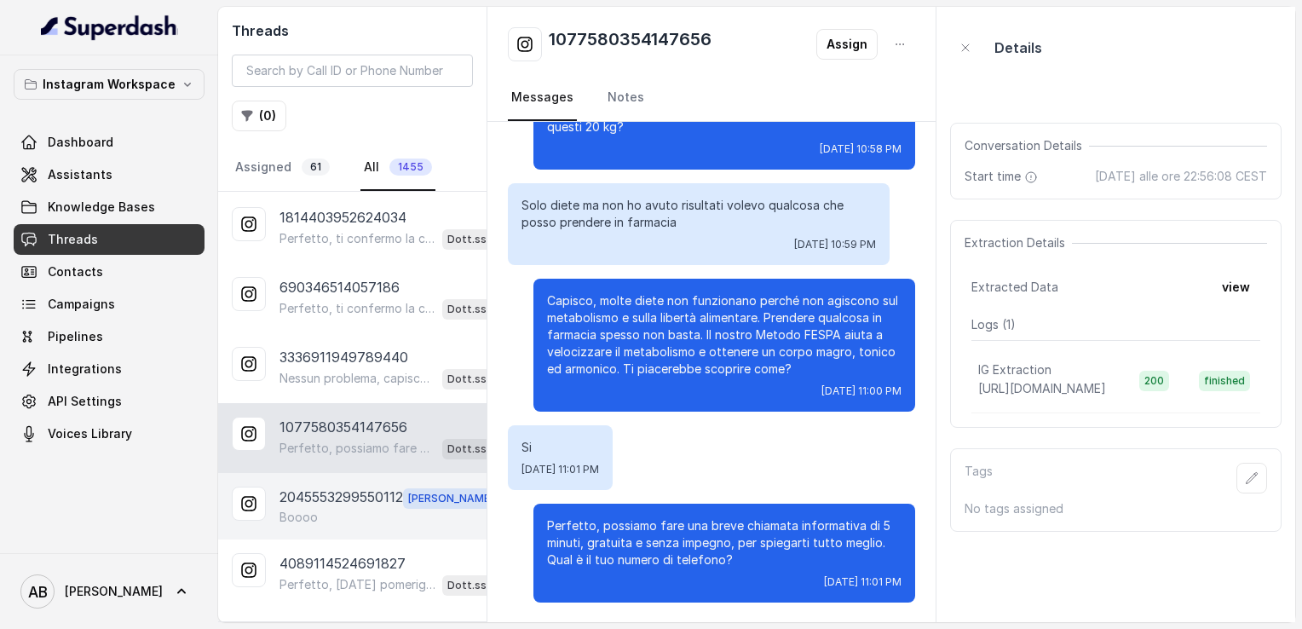
click at [361, 492] on p "2045553299550112" at bounding box center [341, 497] width 124 height 22
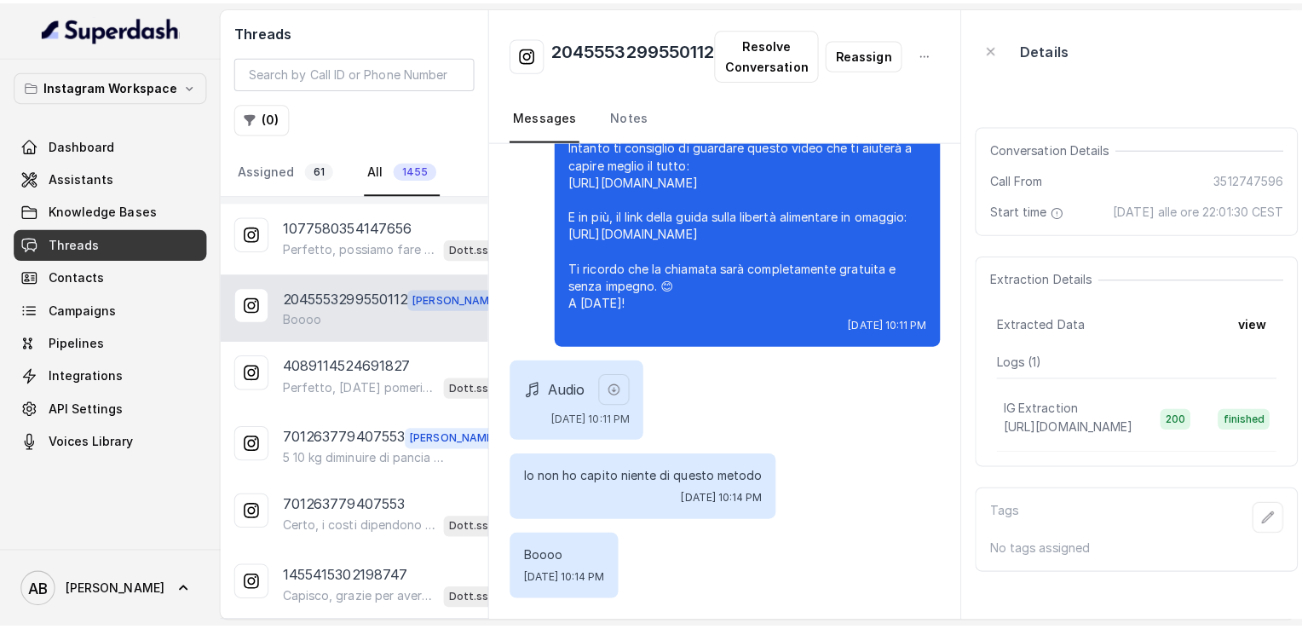
scroll to position [1022, 0]
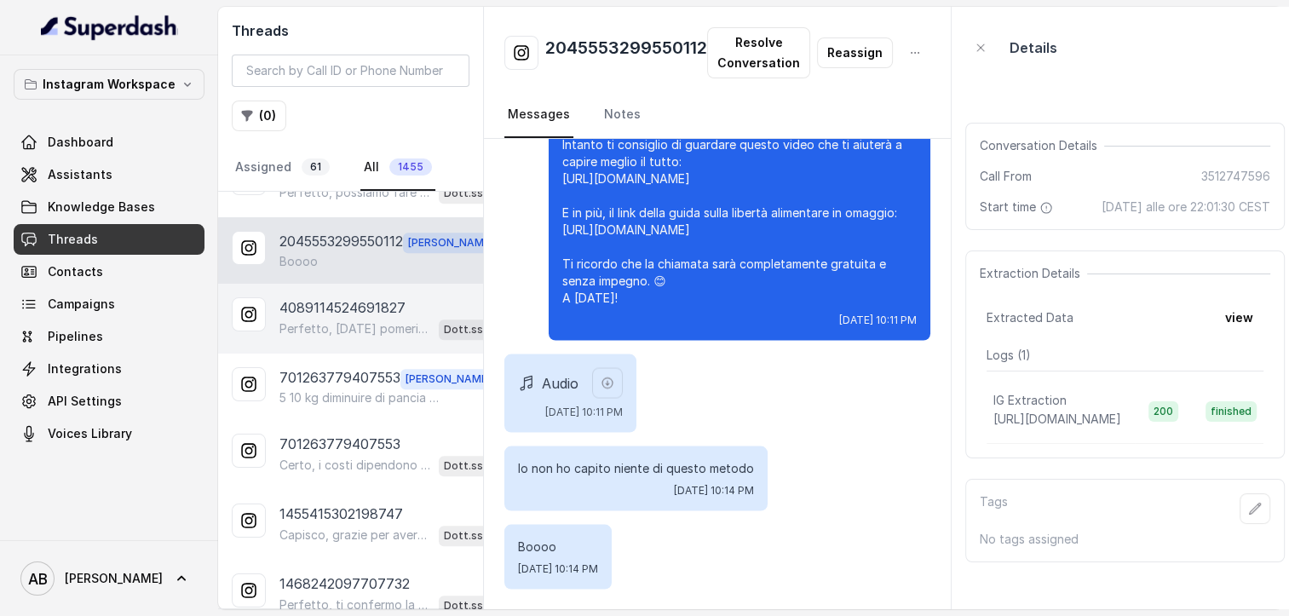
click at [356, 320] on p "Perfetto, [DATE] pomeriggio va bene. Prima però, posso avere il tuo numero di t…" at bounding box center [355, 328] width 152 height 17
